Goal: Task Accomplishment & Management: Manage account settings

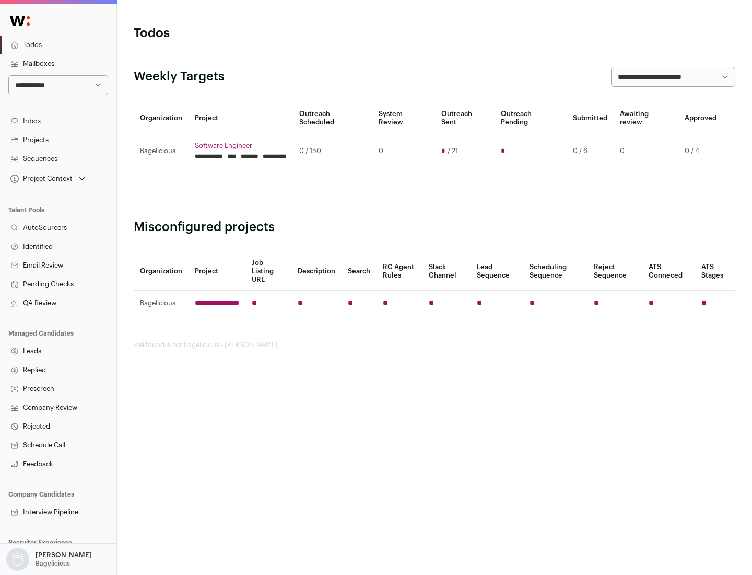
click at [58, 140] on link "Projects" at bounding box center [58, 140] width 117 height 19
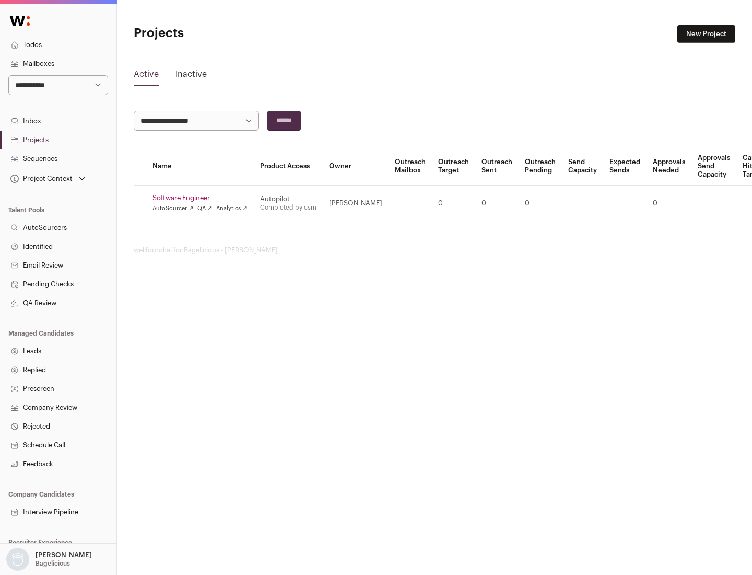
click at [203, 198] on link "Software Engineer" at bounding box center [200, 198] width 95 height 8
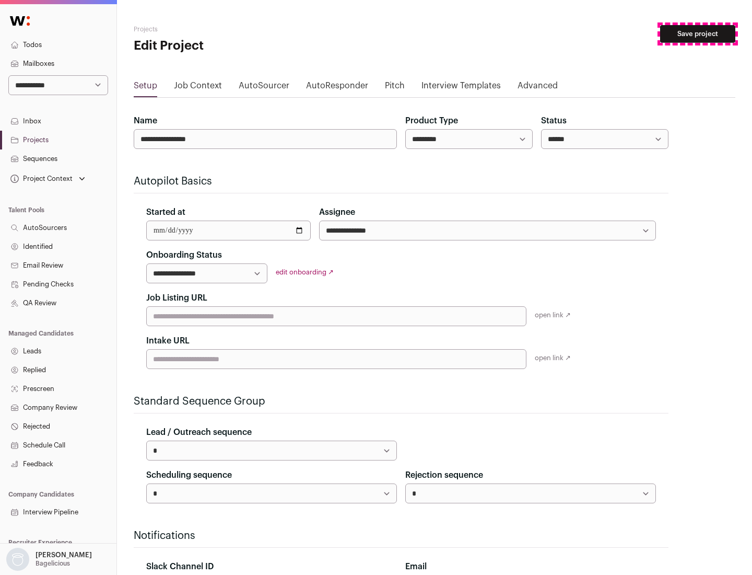
click at [698, 34] on button "Save project" at bounding box center [697, 34] width 75 height 18
